Goal: Task Accomplishment & Management: Use online tool/utility

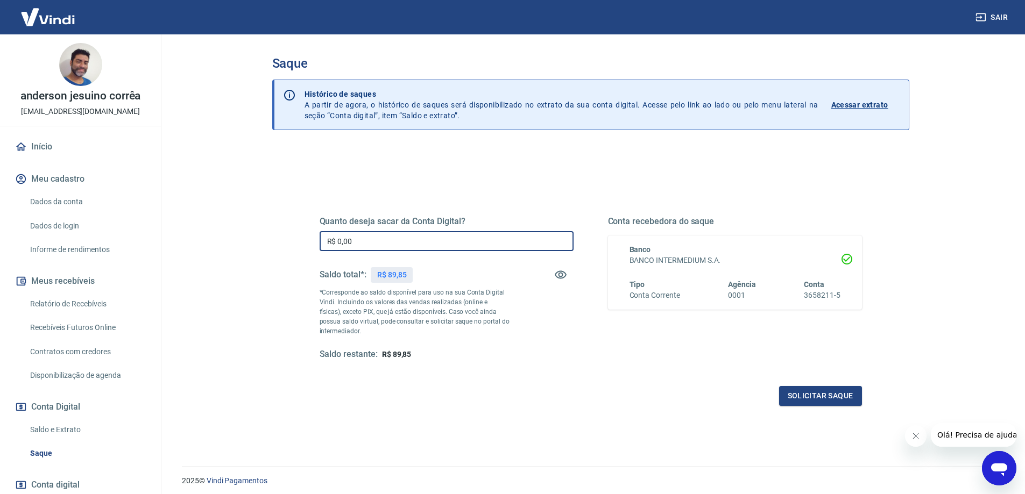
drag, startPoint x: 381, startPoint y: 239, endPoint x: 265, endPoint y: 239, distance: 116.2
click at [265, 239] on div "Saque Histórico de saques A partir de agora, o histórico de saques será disponi…" at bounding box center [590, 243] width 663 height 419
type input "R$ 89,85"
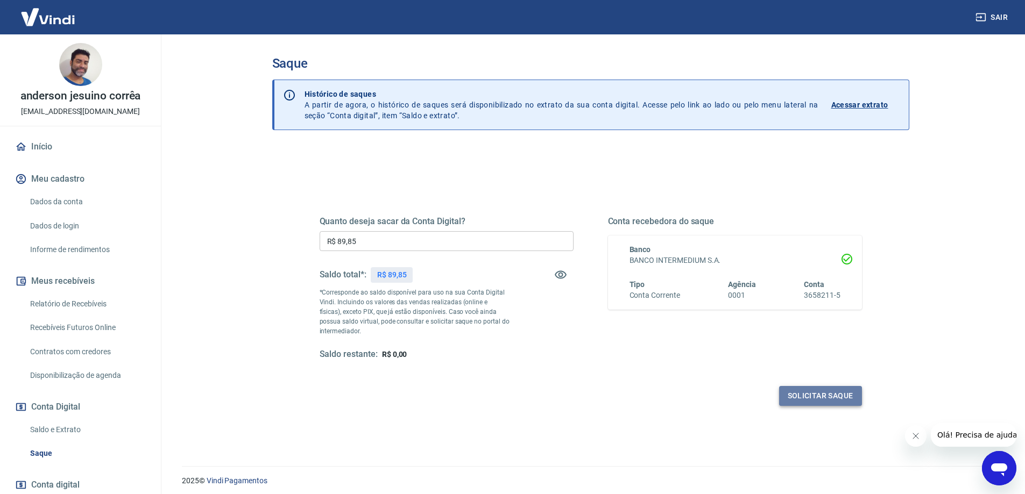
click at [795, 395] on button "Solicitar saque" at bounding box center [820, 396] width 83 height 20
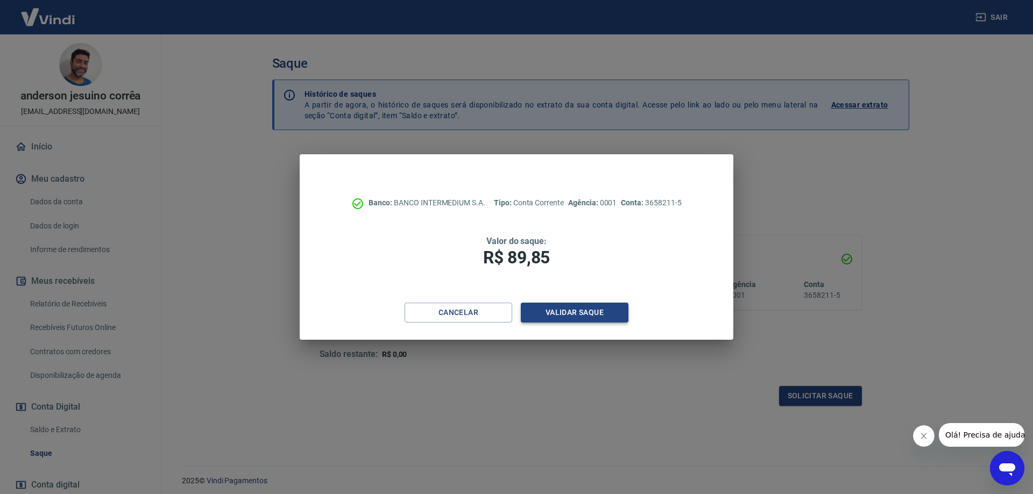
click at [556, 311] on button "Validar saque" at bounding box center [575, 313] width 108 height 20
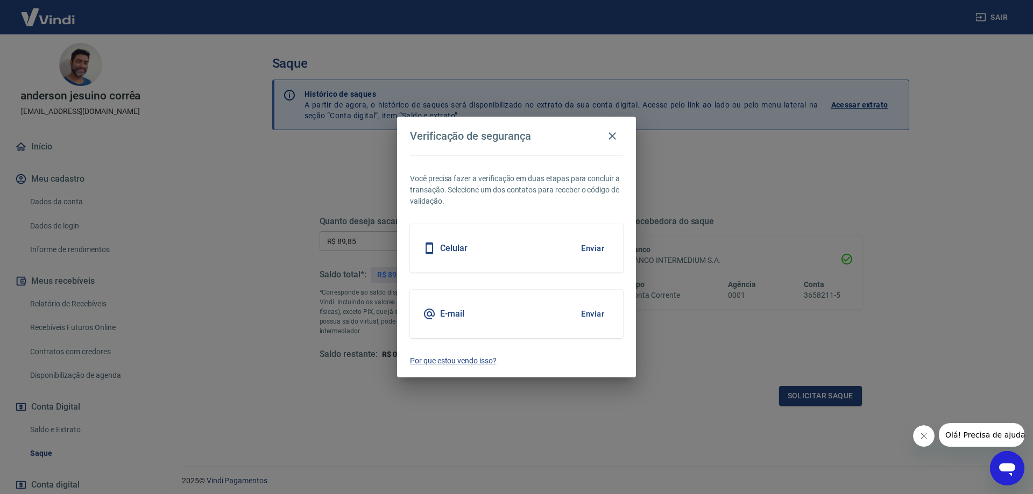
click at [595, 316] on button "Enviar" at bounding box center [592, 314] width 35 height 23
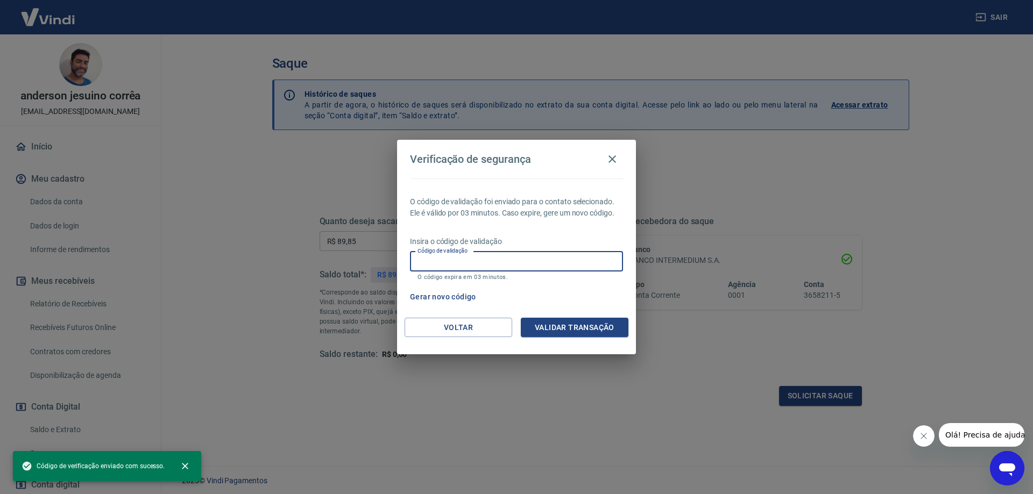
click at [532, 263] on input "Código de validação" at bounding box center [516, 262] width 213 height 20
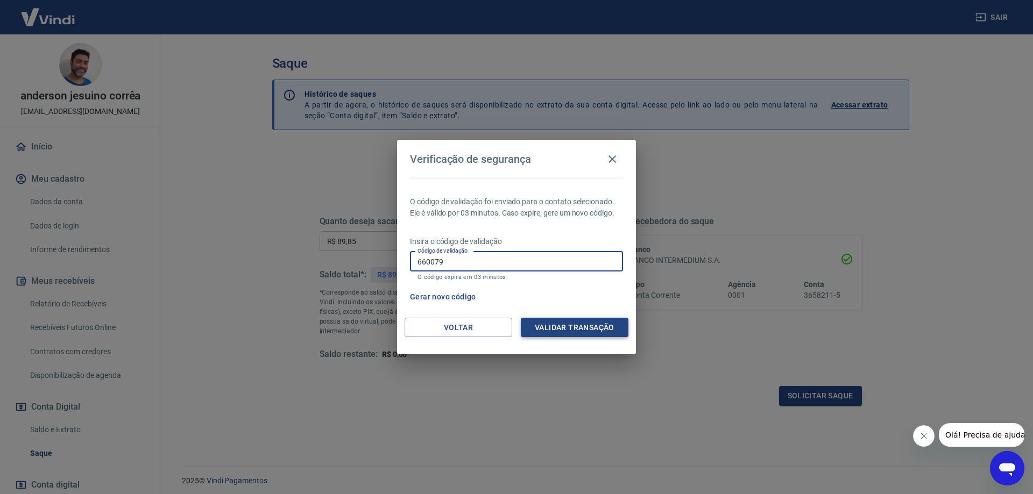
type input "660079"
click at [581, 328] on button "Validar transação" at bounding box center [575, 328] width 108 height 20
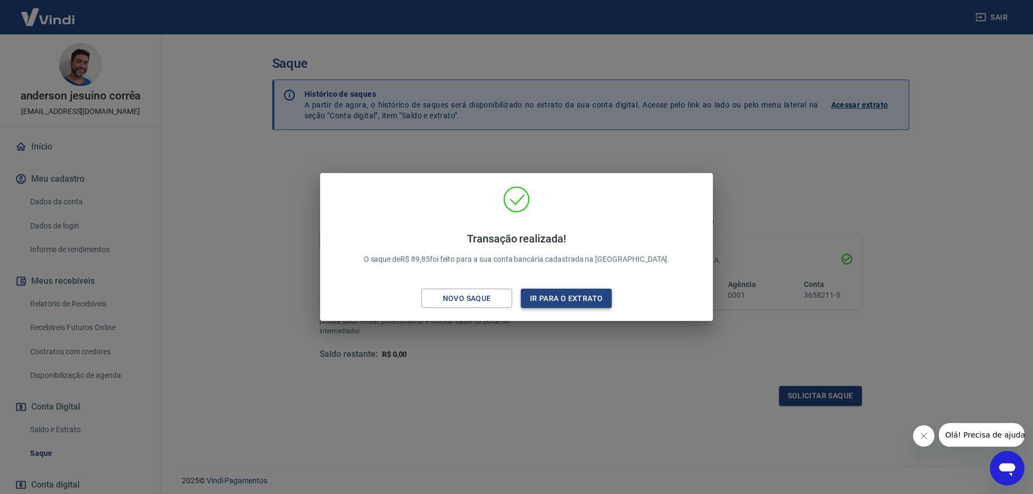
click at [574, 301] on button "Ir para o extrato" at bounding box center [566, 299] width 91 height 20
